Goal: Information Seeking & Learning: Learn about a topic

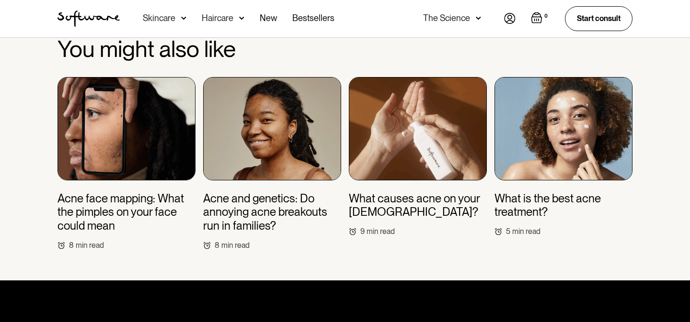
scroll to position [3024, 0]
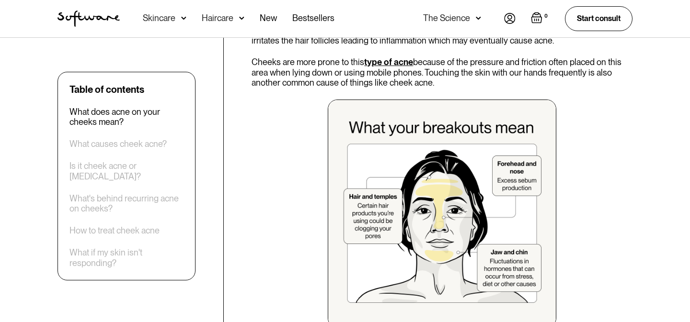
scroll to position [652, 0]
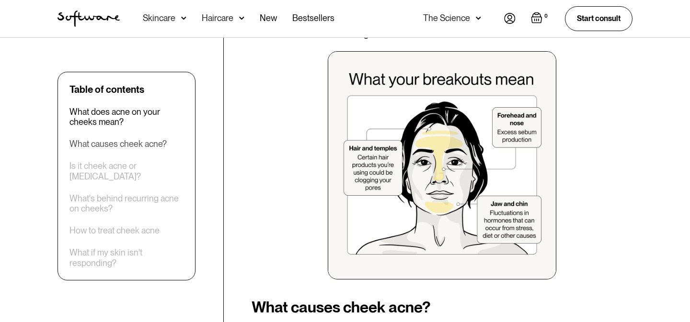
click at [116, 141] on div "What causes cheek acne?" at bounding box center [117, 144] width 97 height 11
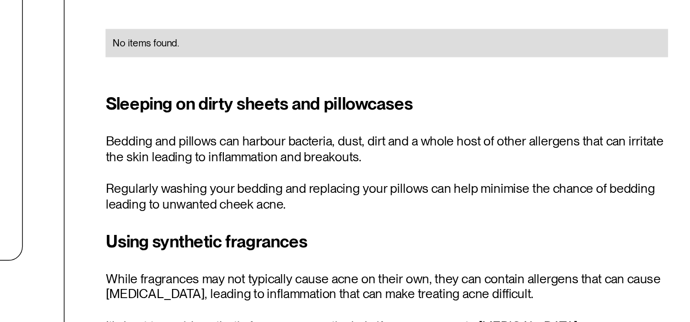
scroll to position [964, 0]
